Goal: Navigation & Orientation: Find specific page/section

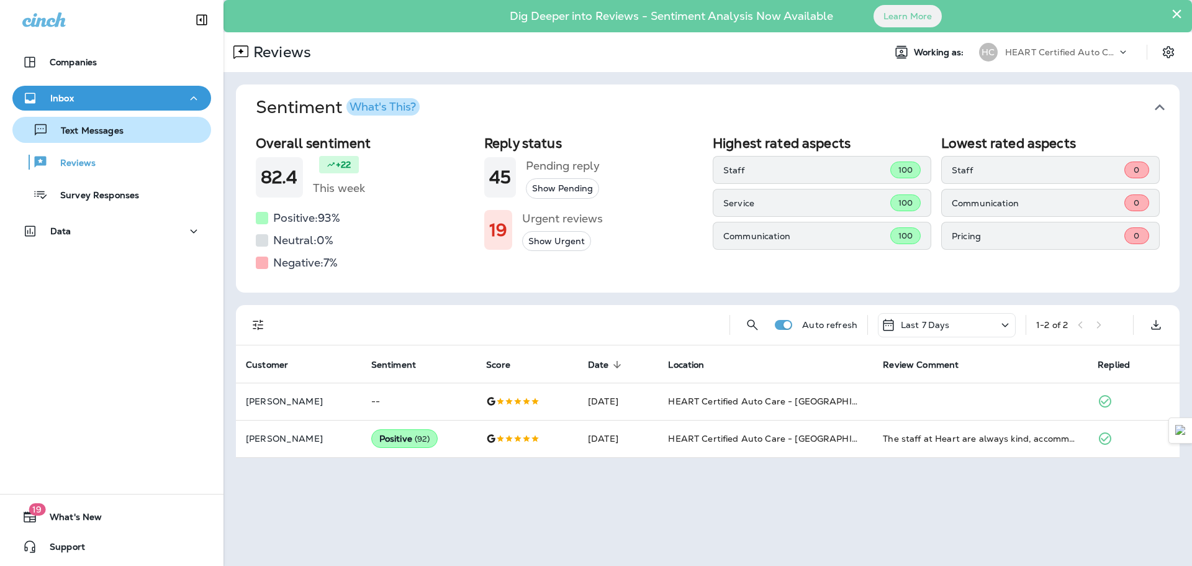
click at [123, 135] on div "Text Messages" at bounding box center [111, 129] width 189 height 19
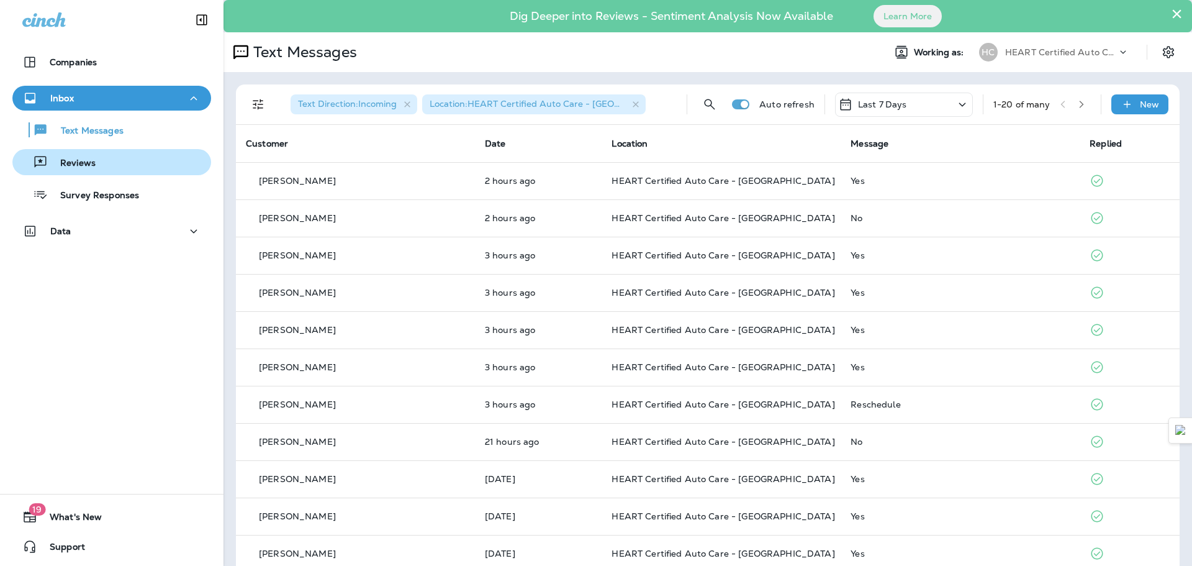
click at [121, 173] on button "Reviews" at bounding box center [111, 162] width 199 height 26
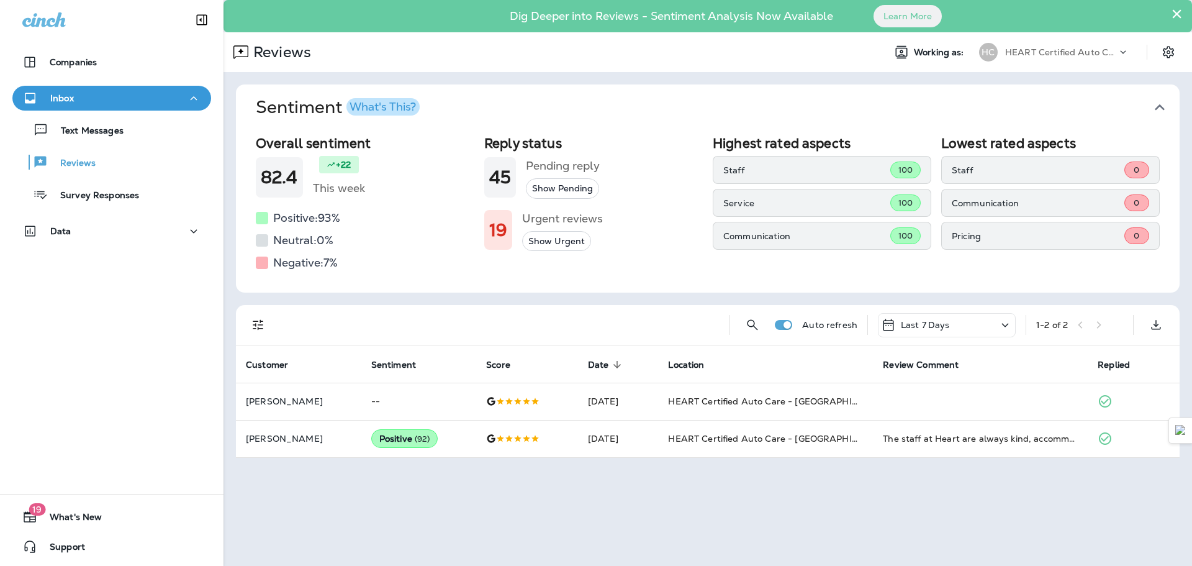
click at [132, 148] on div "Text Messages Reviews Survey Responses" at bounding box center [111, 159] width 199 height 97
click at [130, 135] on div "Text Messages" at bounding box center [111, 129] width 189 height 19
